Goal: Navigation & Orientation: Find specific page/section

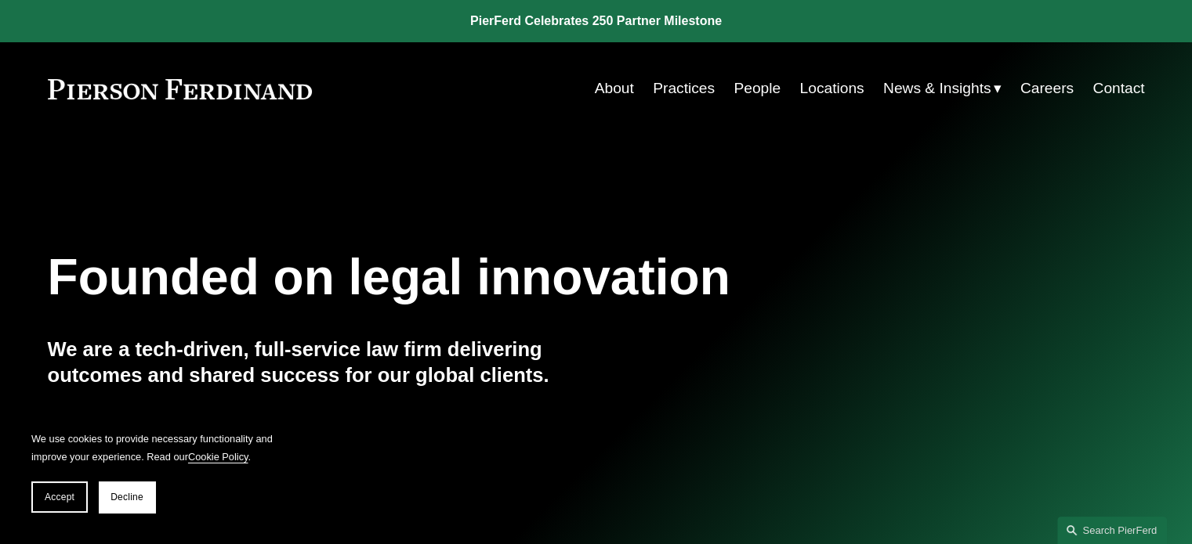
click at [676, 90] on link "Practices" at bounding box center [684, 89] width 62 height 30
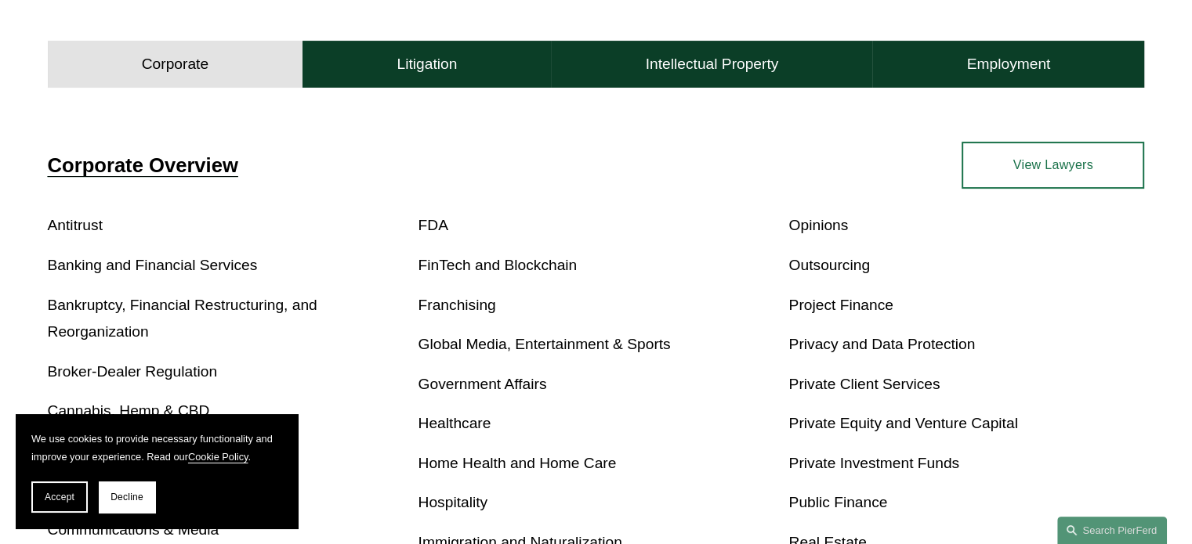
scroll to position [486, 0]
click at [134, 494] on span "Decline" at bounding box center [126, 497] width 33 height 11
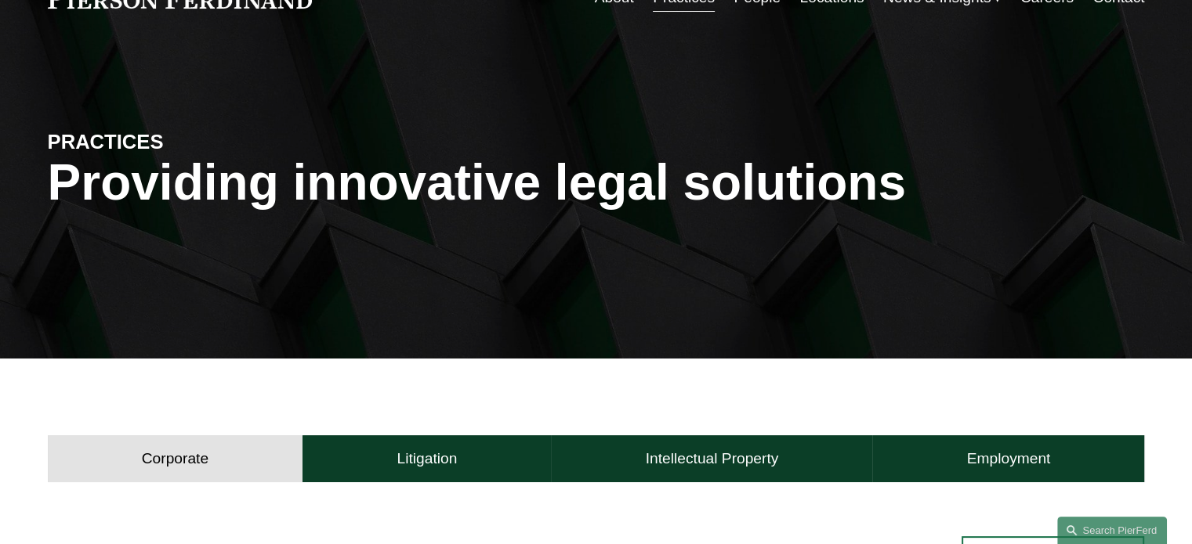
scroll to position [0, 0]
